Goal: Download file/media

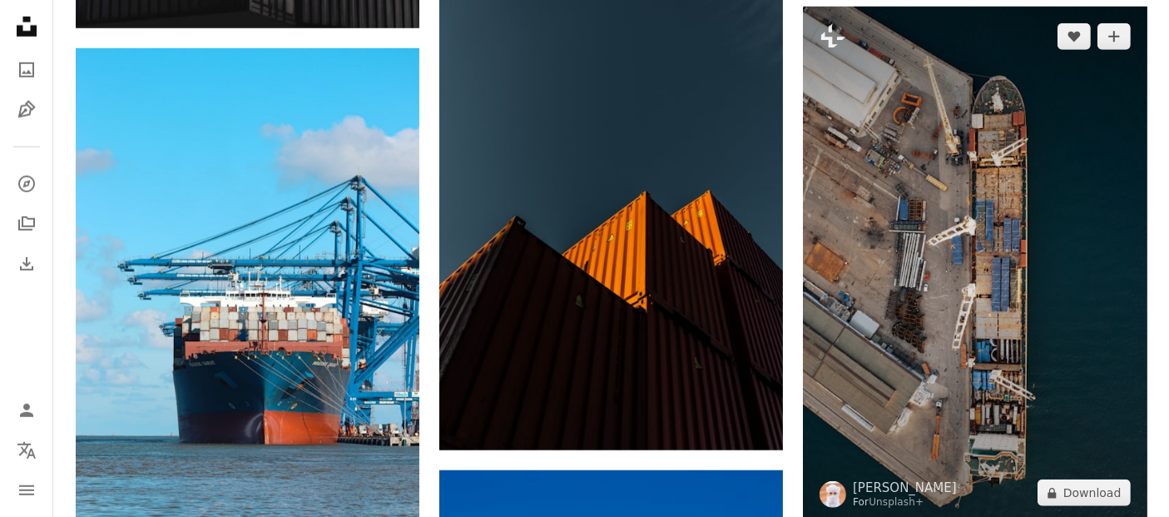
click at [972, 307] on img at bounding box center [975, 265] width 344 height 516
